Goal: Task Accomplishment & Management: Complete application form

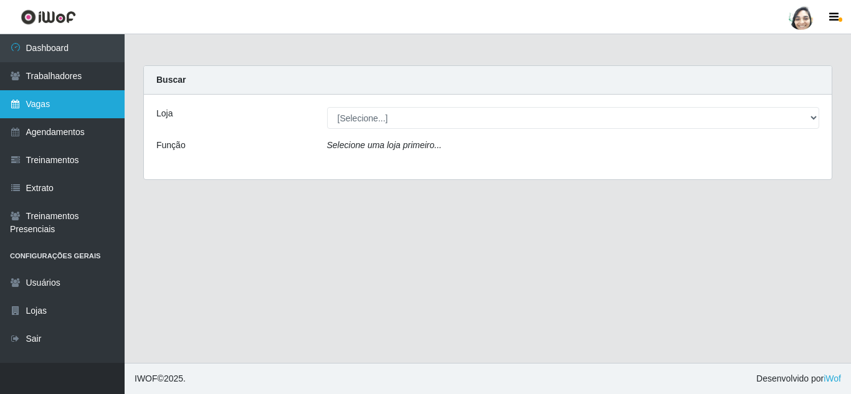
click at [60, 111] on link "Vagas" at bounding box center [62, 104] width 125 height 28
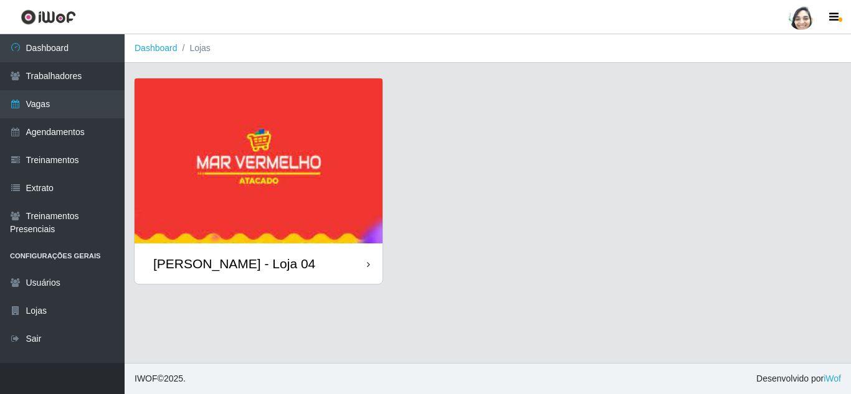
click at [242, 260] on div "[PERSON_NAME] - Loja 04" at bounding box center [234, 264] width 162 height 16
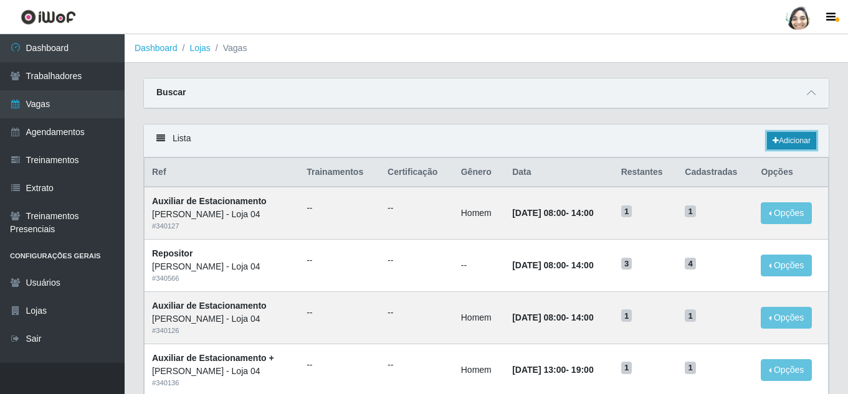
click at [782, 139] on link "Adicionar" at bounding box center [791, 140] width 49 height 17
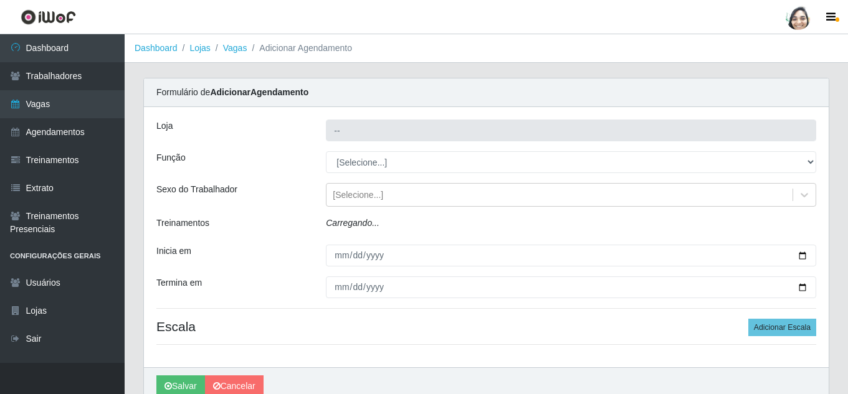
type input "[PERSON_NAME] - Loja 04"
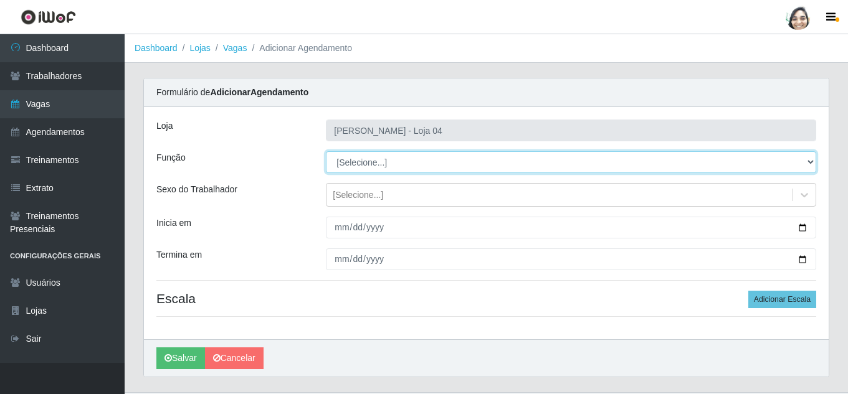
click at [359, 158] on select "[Selecione...] ASG ASG + ASG ++ Auxiliar de Depósito Auxiliar de Depósito + Aux…" at bounding box center [571, 162] width 490 height 22
select select "22"
click at [326, 151] on select "[Selecione...] ASG ASG + ASG ++ Auxiliar de Depósito Auxiliar de Depósito + Aux…" at bounding box center [571, 162] width 490 height 22
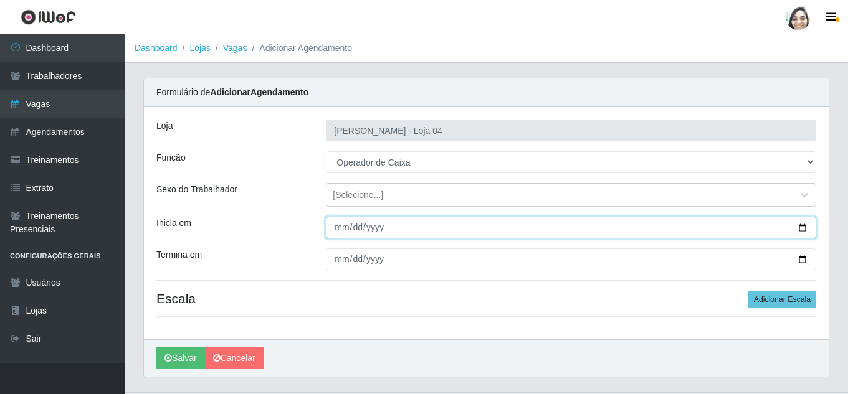
click at [335, 225] on input "Inicia em" at bounding box center [571, 228] width 490 height 22
type input "[DATE]"
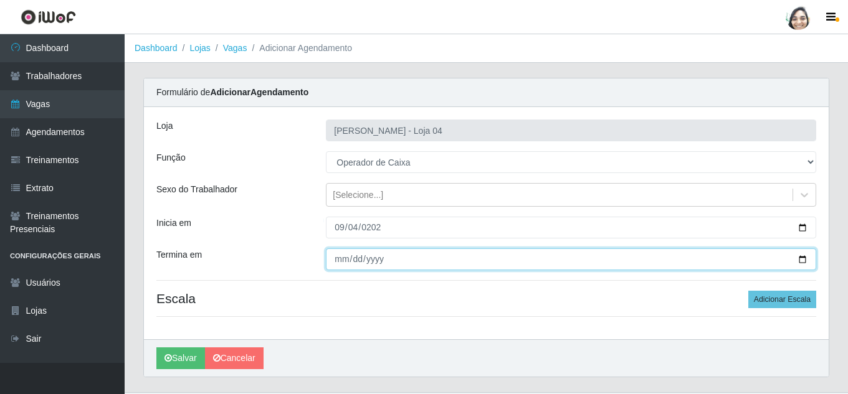
click at [338, 262] on input "Termina em" at bounding box center [571, 260] width 490 height 22
type input "[DATE]"
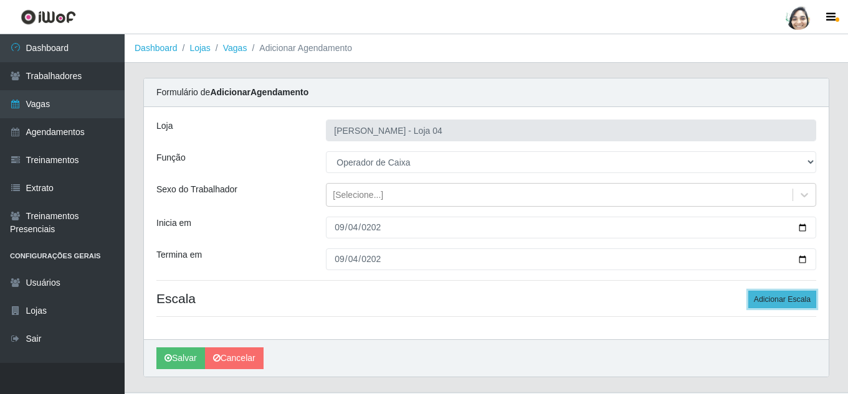
click at [786, 300] on button "Adicionar Escala" at bounding box center [782, 299] width 68 height 17
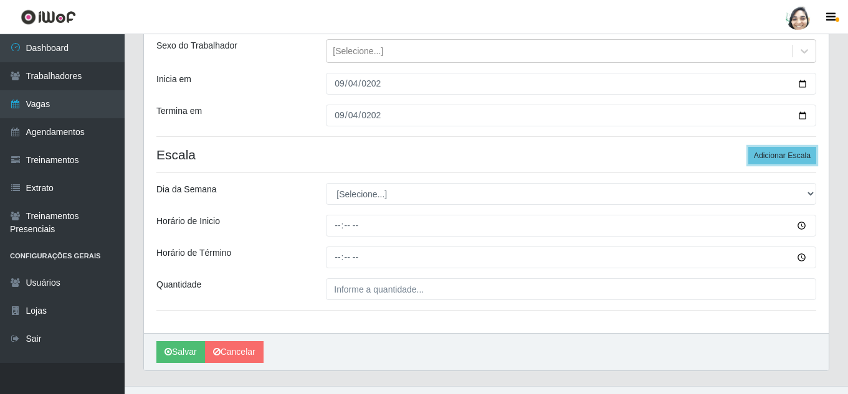
scroll to position [167, 0]
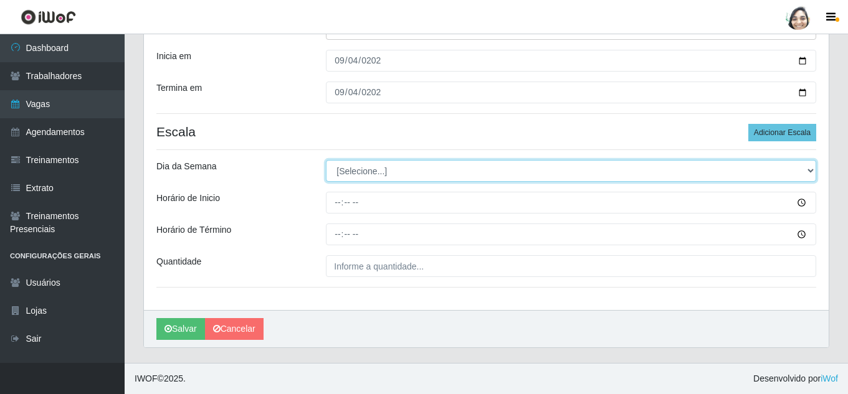
click at [348, 164] on select "[Selecione...] Segunda Terça Quarta Quinta Sexta Sábado Domingo" at bounding box center [571, 171] width 490 height 22
select select "4"
click at [326, 160] on select "[Selecione...] Segunda Terça Quarta Quinta Sexta Sábado Domingo" at bounding box center [571, 171] width 490 height 22
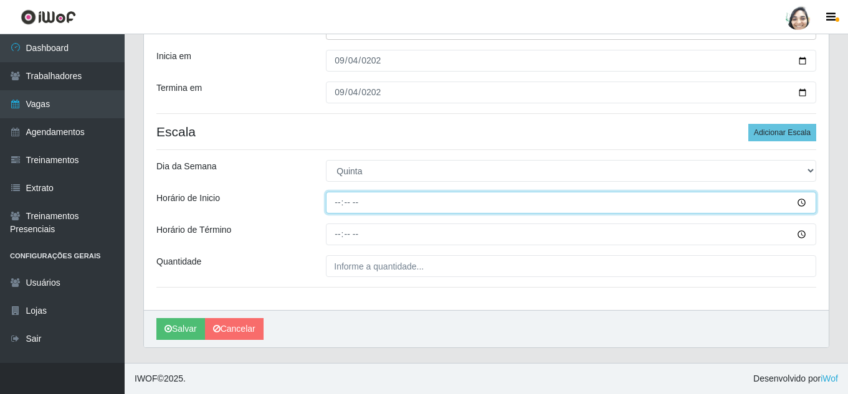
click at [339, 204] on input "Horário de Inicio" at bounding box center [571, 203] width 490 height 22
type input "16:40"
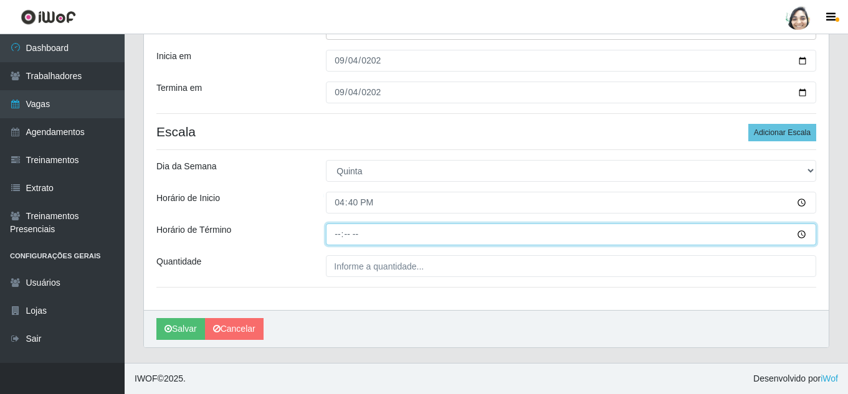
click at [338, 235] on input "Horário de Término" at bounding box center [571, 235] width 490 height 22
type input "22:40"
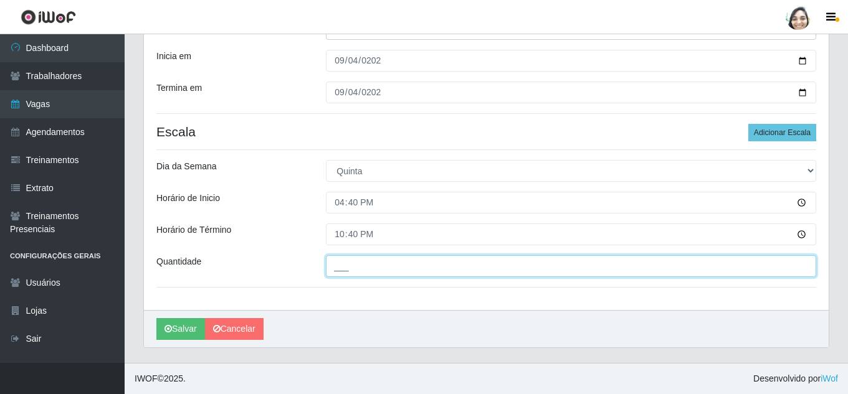
click at [344, 274] on input "___" at bounding box center [571, 266] width 490 height 22
type input "01_"
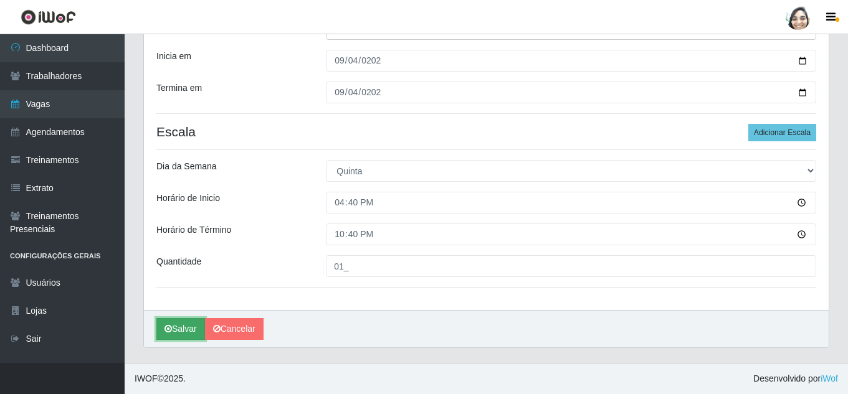
click at [183, 331] on button "Salvar" at bounding box center [180, 329] width 49 height 22
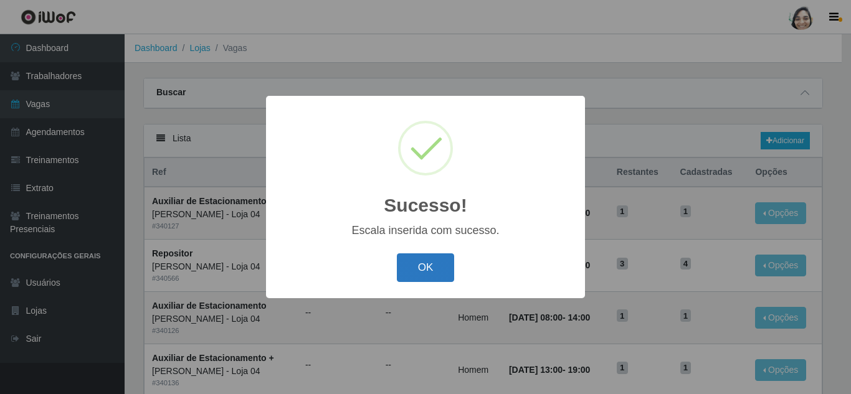
click at [425, 266] on button "OK" at bounding box center [426, 267] width 58 height 29
